Goal: Entertainment & Leisure: Browse casually

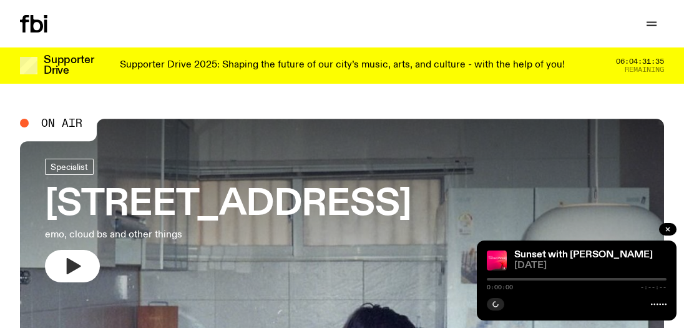
click at [79, 270] on icon "button" at bounding box center [72, 266] width 20 height 20
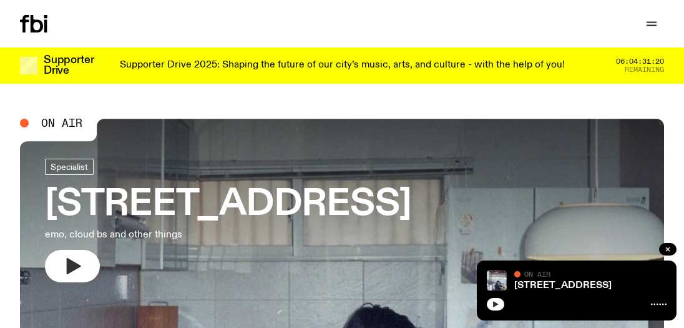
click at [499, 305] on button "button" at bounding box center [495, 304] width 17 height 12
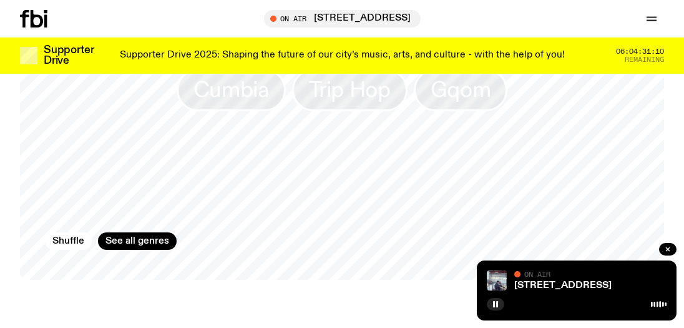
scroll to position [1015, 0]
click at [127, 239] on link "See all genres" at bounding box center [137, 239] width 79 height 17
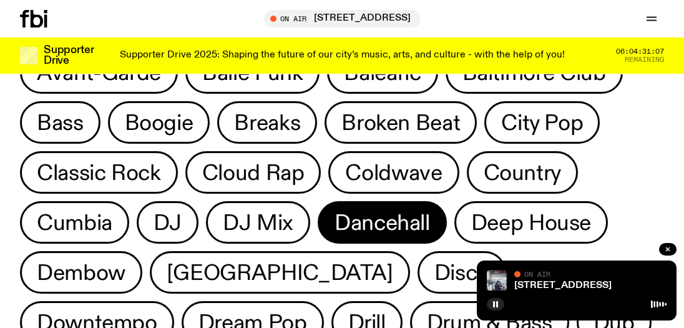
scroll to position [80, 0]
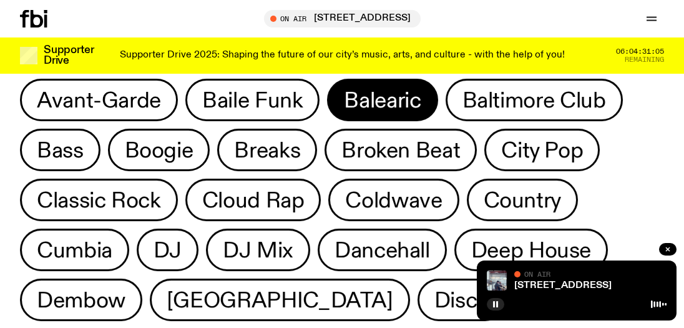
click at [403, 101] on span "Balearic" at bounding box center [382, 100] width 77 height 24
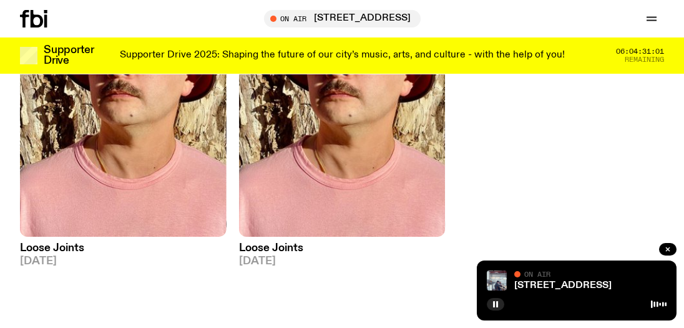
scroll to position [145, 0]
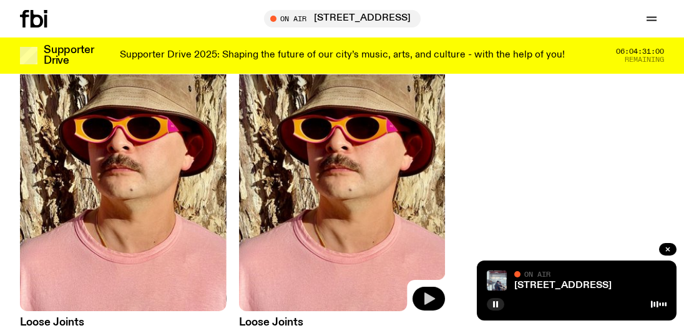
click at [430, 295] on icon "button" at bounding box center [428, 298] width 15 height 15
